Goal: Information Seeking & Learning: Learn about a topic

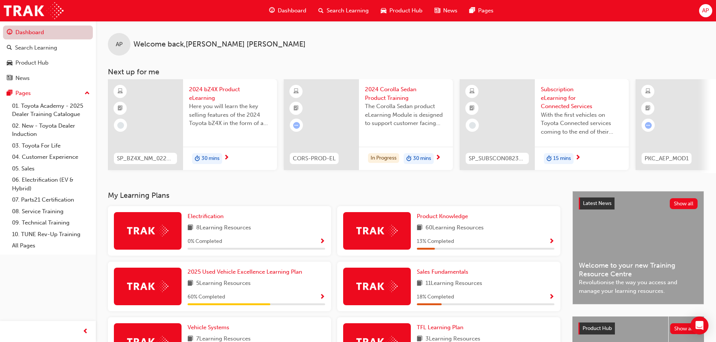
click at [42, 34] on link "Dashboard" at bounding box center [48, 33] width 90 height 14
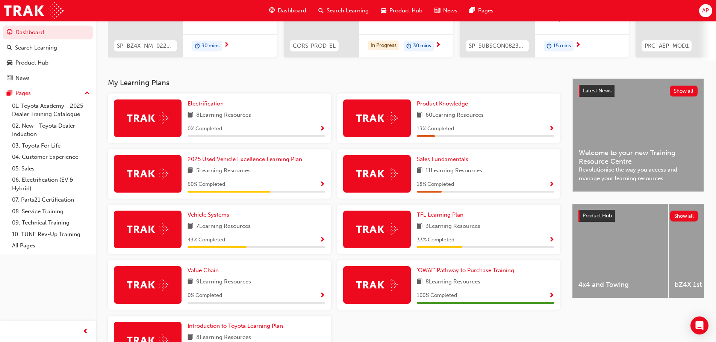
scroll to position [150, 0]
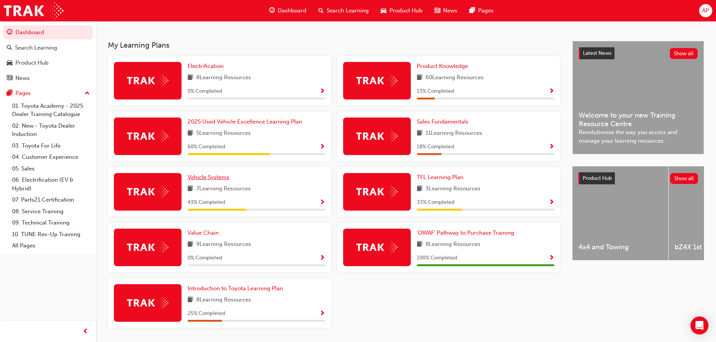
click at [219, 179] on span "Vehicle Systems" at bounding box center [209, 177] width 42 height 7
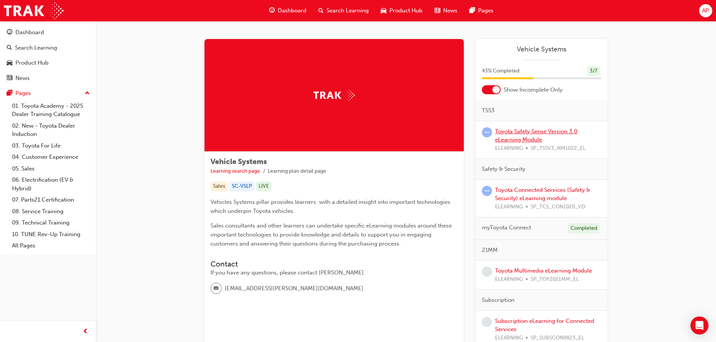
click at [547, 133] on link "Toyota Safety Sense Version 3.0 eLearning Module" at bounding box center [536, 135] width 82 height 15
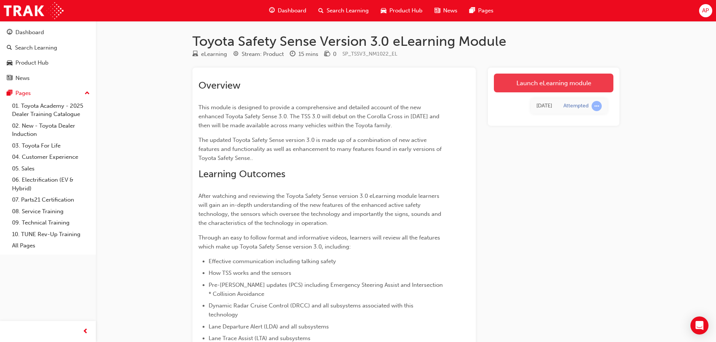
click at [542, 86] on link "Launch eLearning module" at bounding box center [554, 83] width 120 height 19
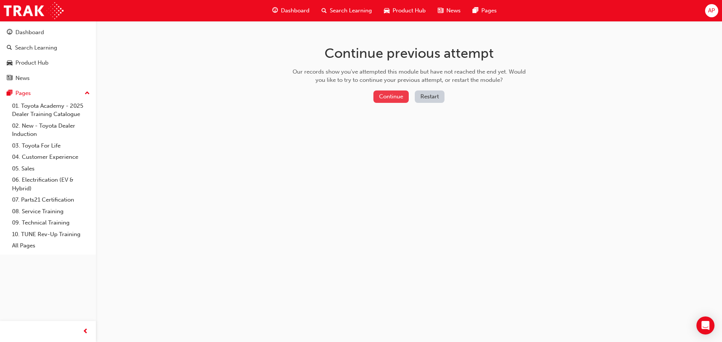
click at [382, 102] on button "Continue" at bounding box center [390, 97] width 35 height 12
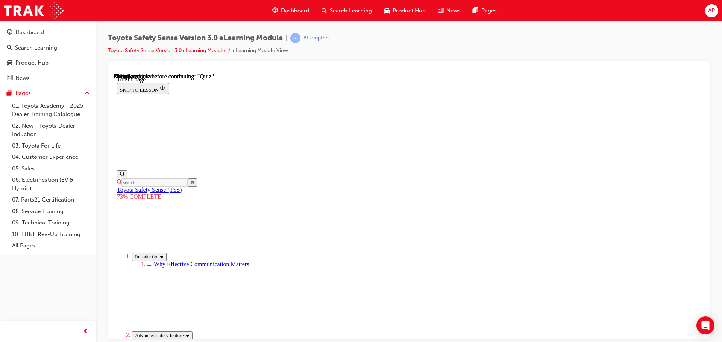
scroll to position [98, 0]
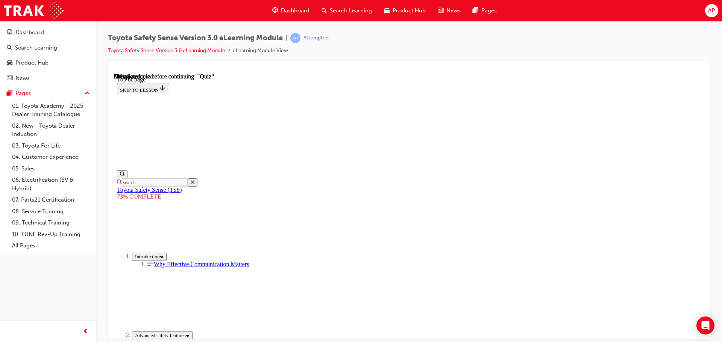
scroll to position [178, 0]
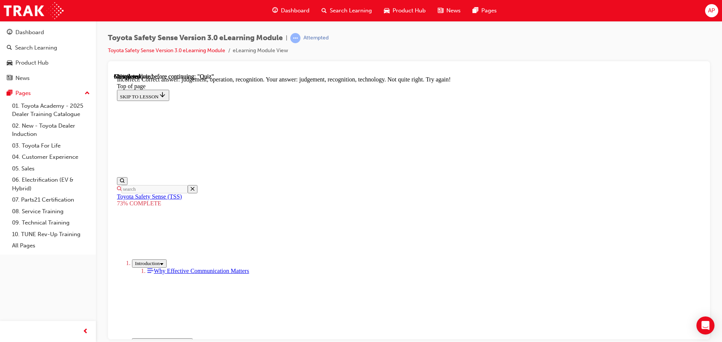
scroll to position [241, 0]
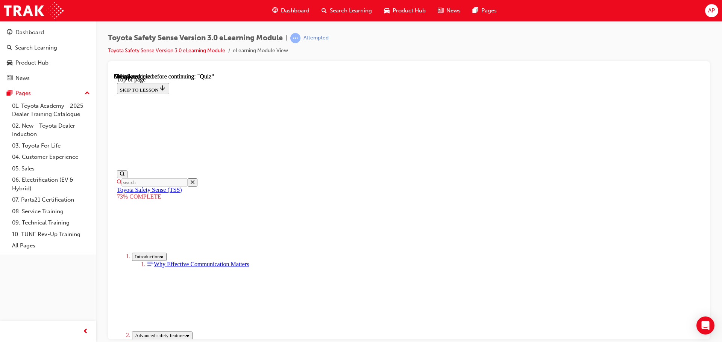
scroll to position [103, 0]
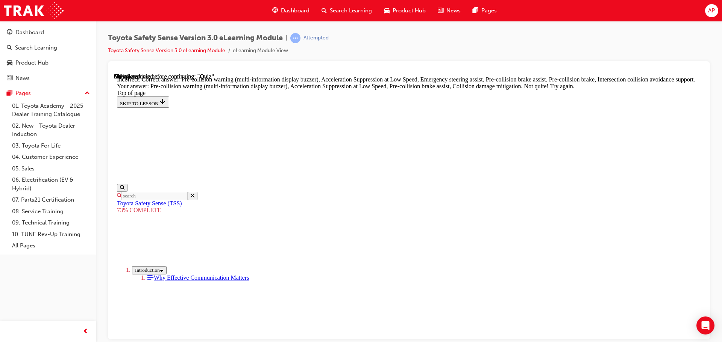
scroll to position [165, 0]
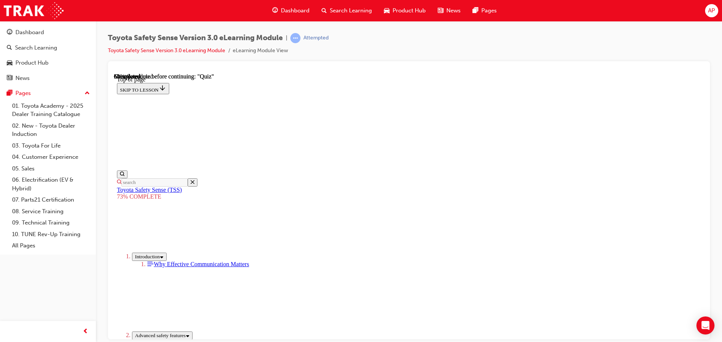
scroll to position [103, 0]
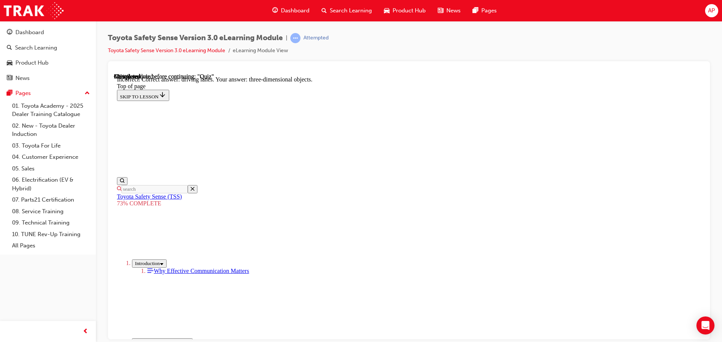
scroll to position [181, 0]
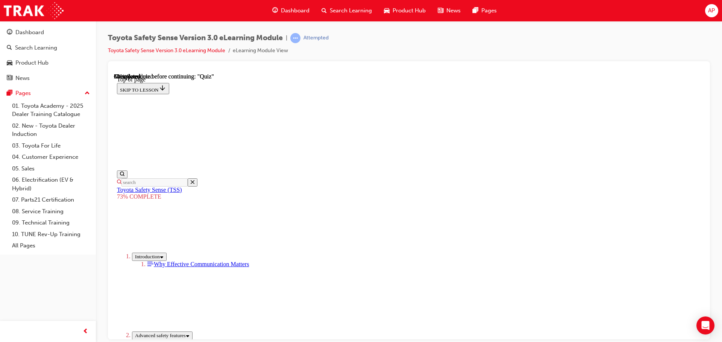
scroll to position [27, 0]
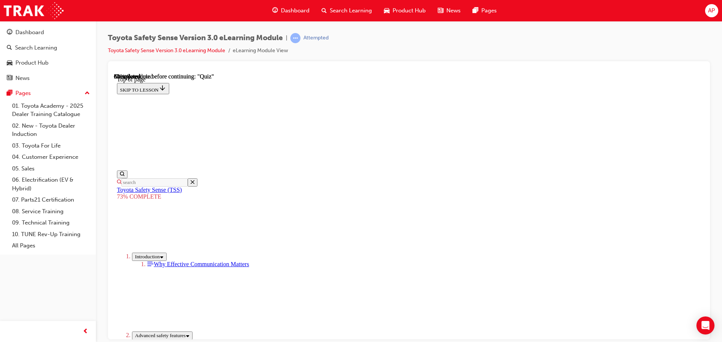
scroll to position [132, 0]
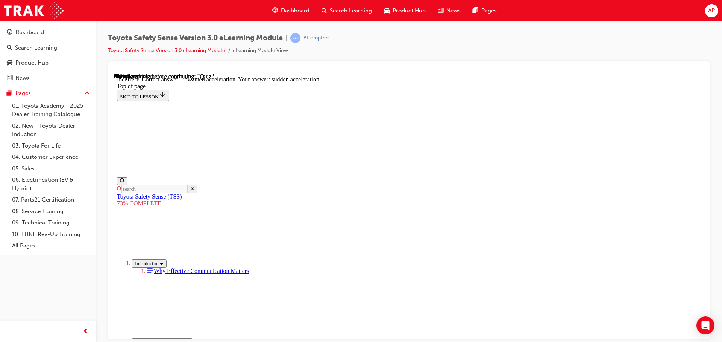
scroll to position [194, 0]
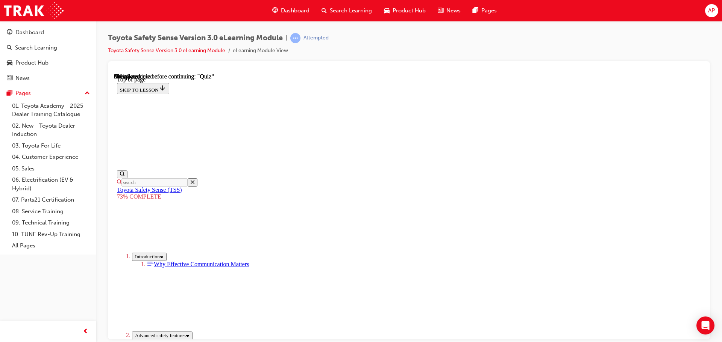
scroll to position [103, 0]
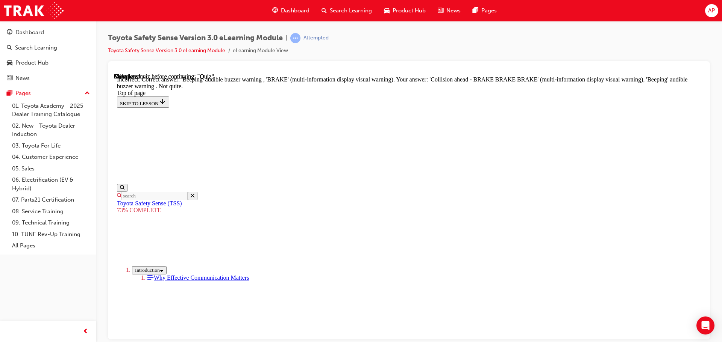
scroll to position [251, 0]
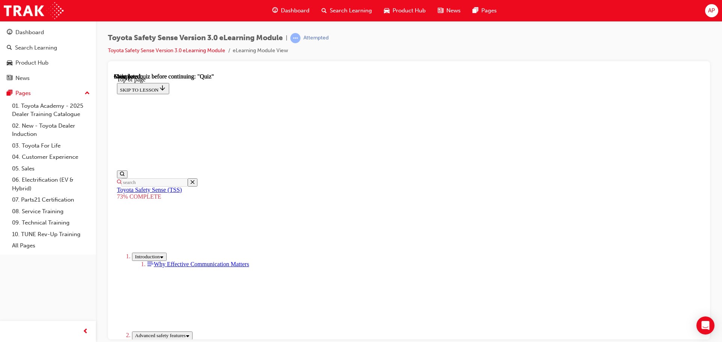
scroll to position [27, 0]
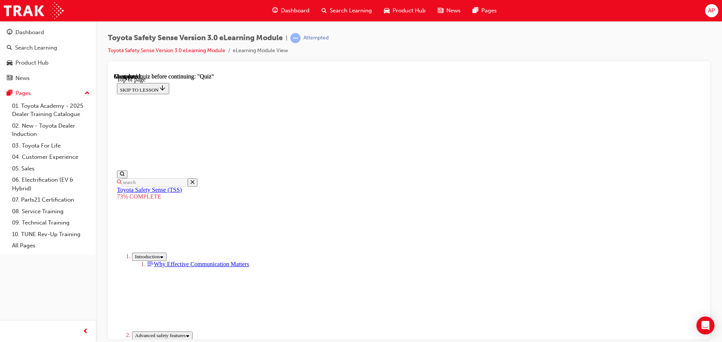
drag, startPoint x: 453, startPoint y: 280, endPoint x: 455, endPoint y: 289, distance: 9.2
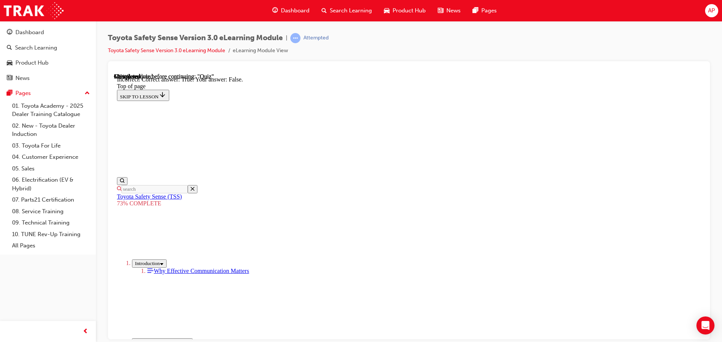
scroll to position [108, 0]
